Goal: Task Accomplishment & Management: Use online tool/utility

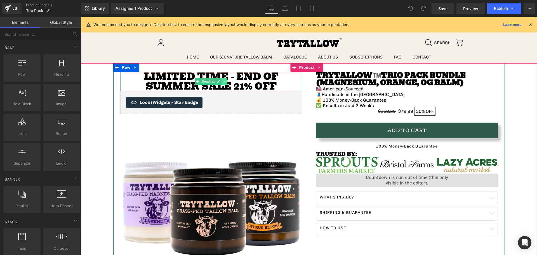
click at [222, 81] on link at bounding box center [225, 81] width 6 height 7
click at [227, 82] on link at bounding box center [227, 81] width 6 height 7
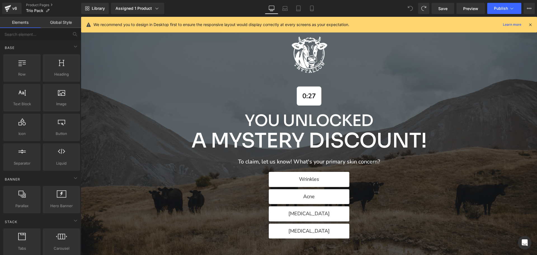
click at [528, 24] on icon at bounding box center [530, 24] width 5 height 5
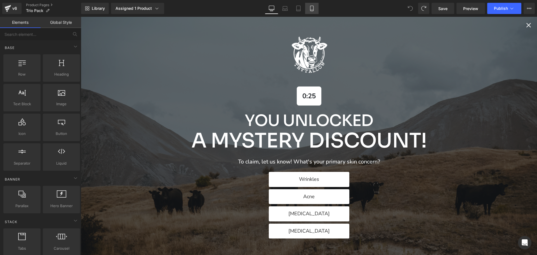
click at [310, 10] on icon at bounding box center [312, 9] width 6 height 6
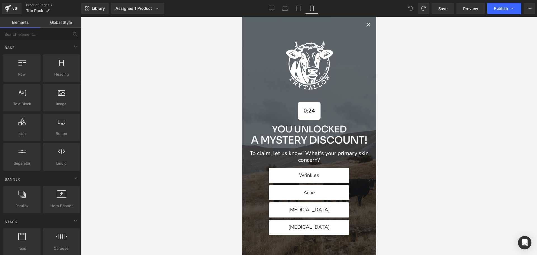
click at [365, 27] on icon "Close popup" at bounding box center [368, 24] width 7 height 7
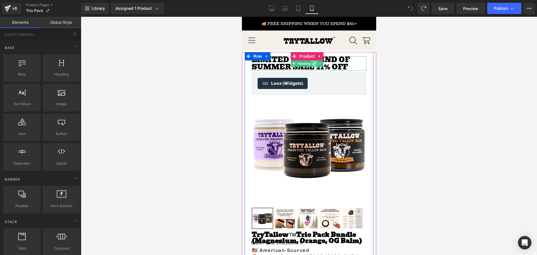
click at [313, 64] on icon at bounding box center [314, 63] width 3 height 3
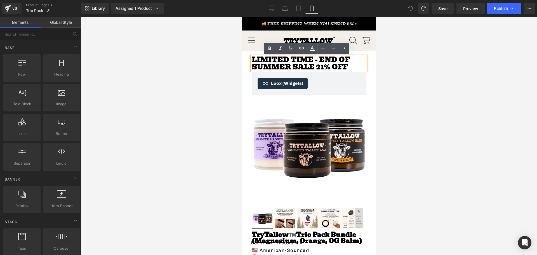
click at [307, 67] on h3 "Limited time - END OF SUMMER SALE 21% OFF" at bounding box center [309, 63] width 115 height 14
click at [311, 67] on h3 "Limited time - END OF SUMMER SALE 21% OFF" at bounding box center [309, 63] width 115 height 14
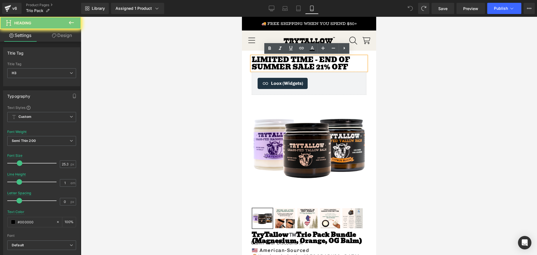
click at [310, 67] on h3 "Limited time - END OF SUMMER SALE 21% OFF" at bounding box center [309, 63] width 115 height 14
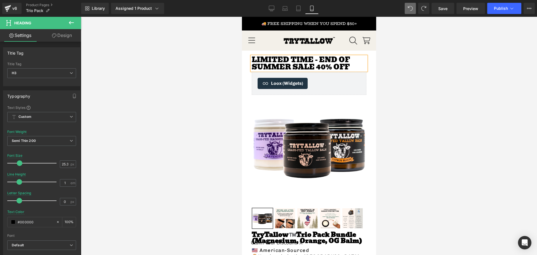
click at [294, 62] on h3 "Limited time - END OF SUMMER SALE 40% OFF" at bounding box center [309, 63] width 115 height 14
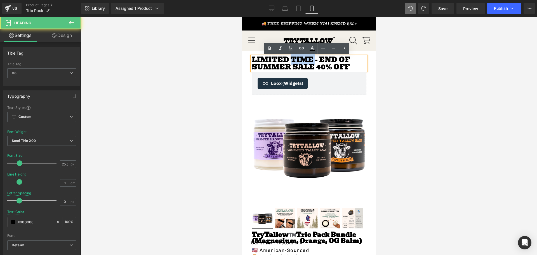
click at [294, 62] on h3 "Limited time - END OF SUMMER SALE 40% OFF" at bounding box center [309, 63] width 115 height 14
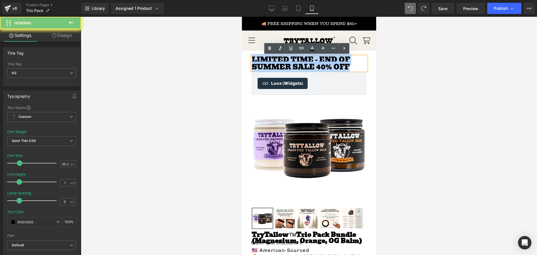
click at [294, 62] on h3 "Limited time - END OF SUMMER SALE 40% OFF" at bounding box center [309, 63] width 115 height 14
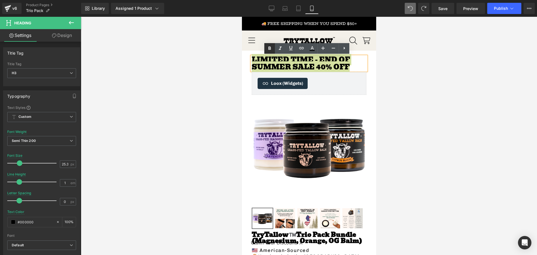
click at [272, 50] on icon at bounding box center [269, 48] width 7 height 7
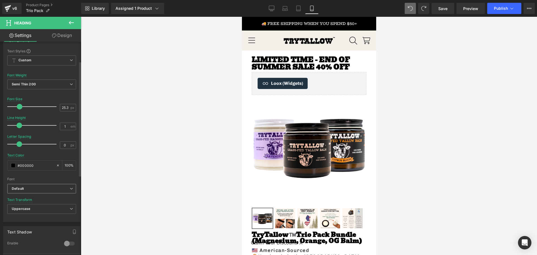
scroll to position [84, 0]
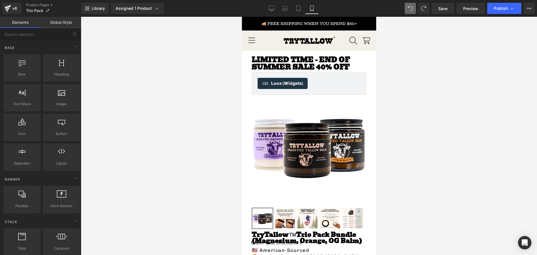
click at [200, 79] on div at bounding box center [309, 136] width 457 height 238
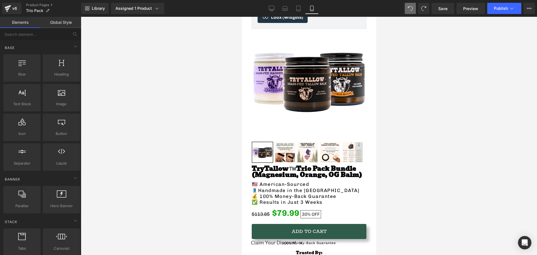
scroll to position [112, 0]
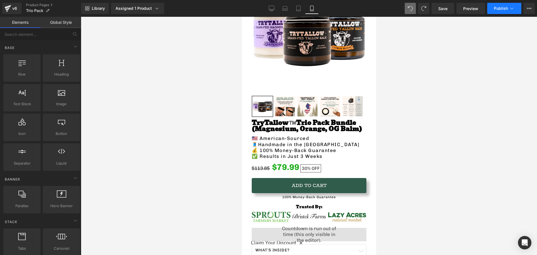
click at [514, 13] on button "Publish" at bounding box center [505, 8] width 34 height 11
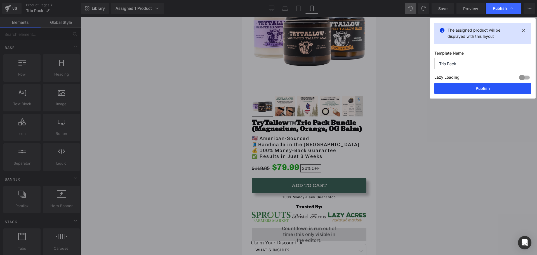
click at [461, 88] on button "Publish" at bounding box center [483, 88] width 97 height 11
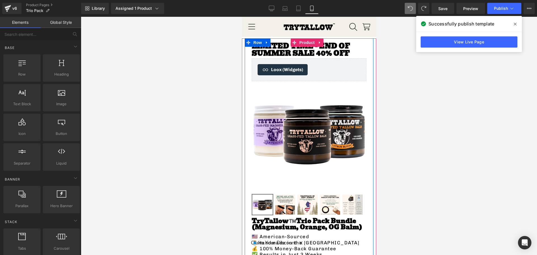
scroll to position [0, 0]
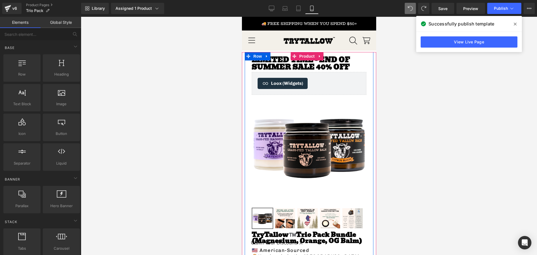
click at [312, 68] on strong "Limited time - END OF SUMMER SALE 40% OFF" at bounding box center [301, 63] width 98 height 18
click at [312, 67] on strong "Limited time - END OF SUMMER SALE 40% OFF" at bounding box center [301, 63] width 98 height 18
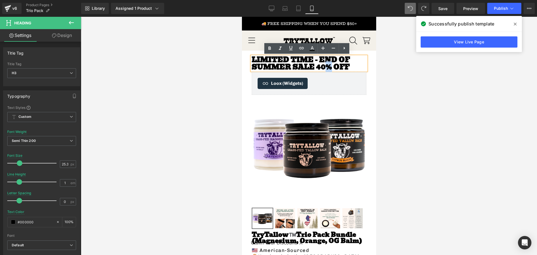
click at [315, 64] on strong "Limited time - END OF SUMMER SALE 40% OFF" at bounding box center [301, 63] width 98 height 18
click at [310, 66] on strong "Limited time - END OF SUMMER SALE 40% OFF" at bounding box center [301, 63] width 98 height 18
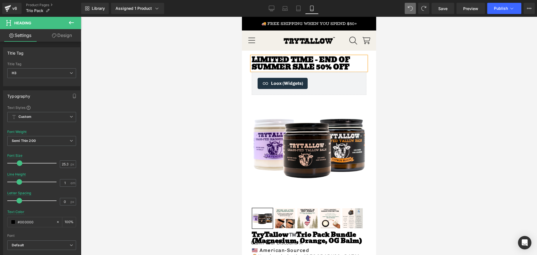
click at [207, 73] on div at bounding box center [309, 136] width 457 height 238
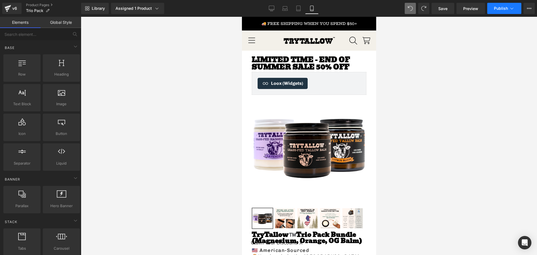
click at [502, 7] on span "Publish" at bounding box center [501, 8] width 14 height 4
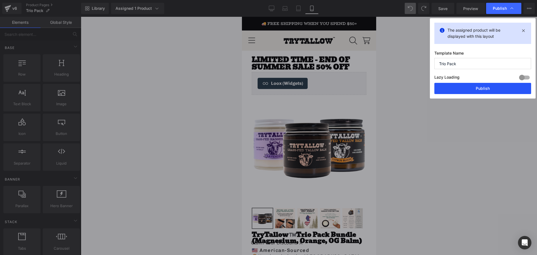
click at [471, 85] on button "Publish" at bounding box center [483, 88] width 97 height 11
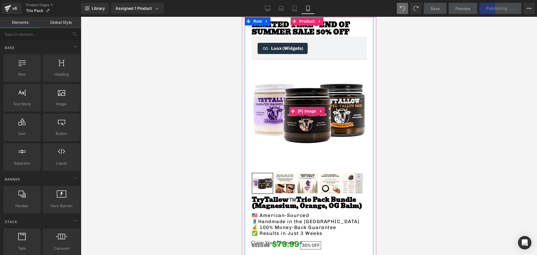
scroll to position [112, 0]
